Goal: Navigation & Orientation: Understand site structure

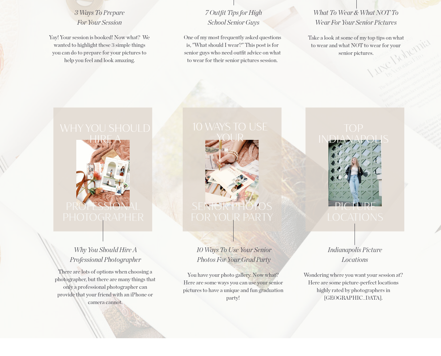
scroll to position [1055, 0]
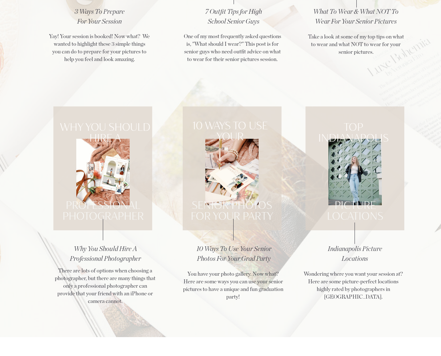
click at [353, 212] on h1 "PICTURE Locations" at bounding box center [355, 211] width 86 height 23
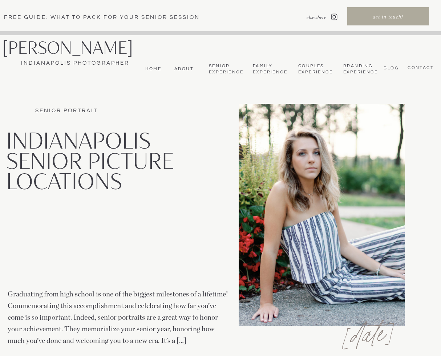
click at [354, 69] on nav "Branding Experience" at bounding box center [360, 69] width 33 height 12
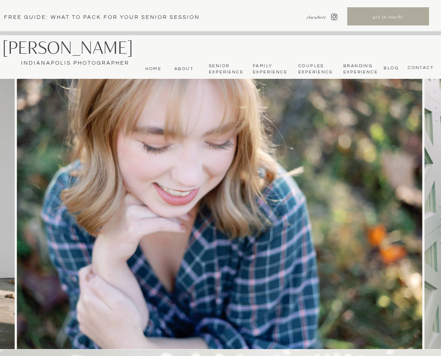
click at [389, 68] on nav "bLog" at bounding box center [390, 67] width 17 height 5
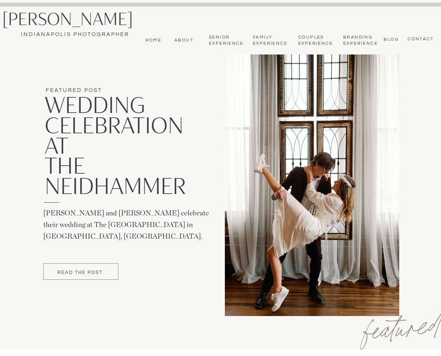
scroll to position [28, 0]
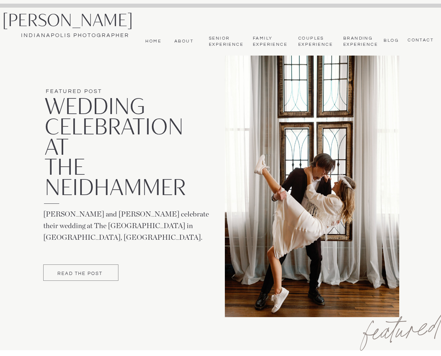
click at [80, 274] on p "READ THE POST" at bounding box center [79, 275] width 73 height 6
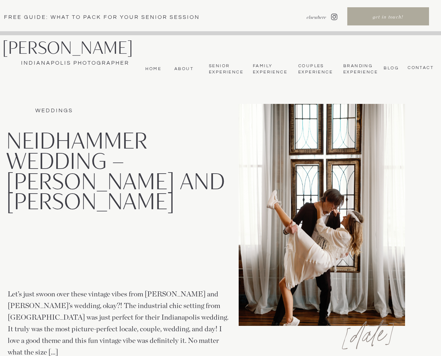
click at [312, 69] on nav "Couples Experience" at bounding box center [315, 69] width 34 height 12
